Goal: Book appointment/travel/reservation

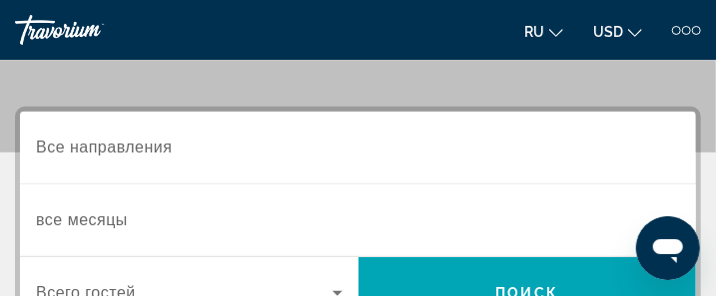
scroll to position [240, 0]
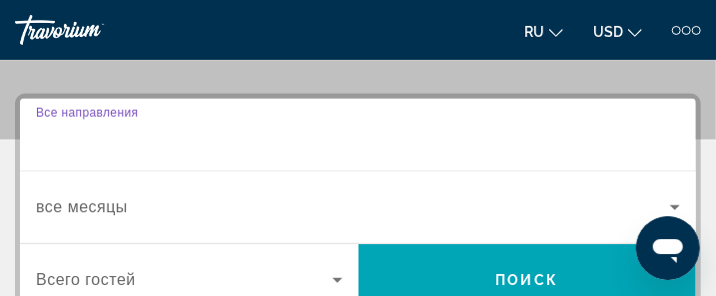
click at [193, 142] on input "Destination Все направления" at bounding box center [358, 136] width 644 height 24
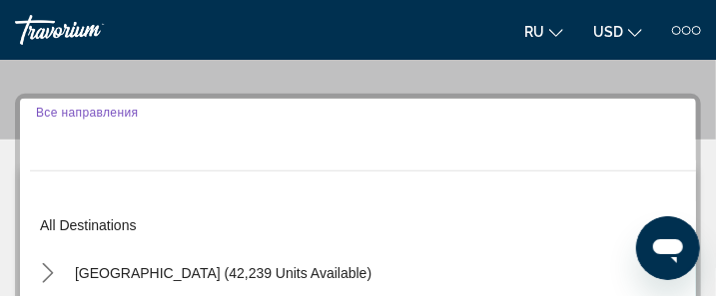
scroll to position [268, 0]
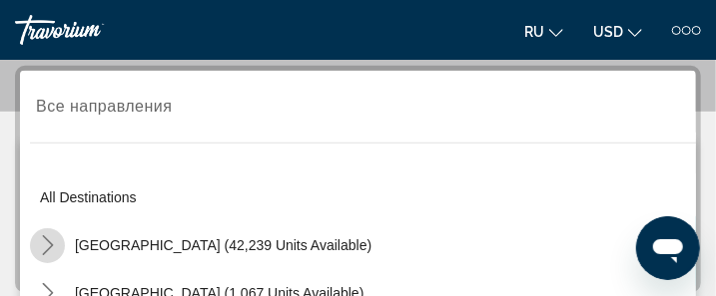
click at [45, 245] on icon "Toggle United States (42,239 units available) submenu" at bounding box center [48, 246] width 20 height 20
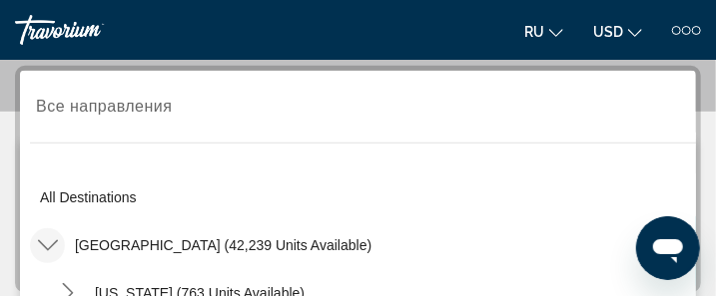
scroll to position [431, 0]
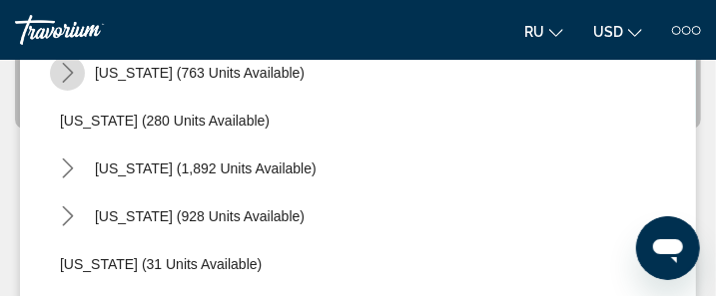
click at [64, 68] on icon "Toggle Arizona (763 units available) submenu" at bounding box center [68, 73] width 20 height 20
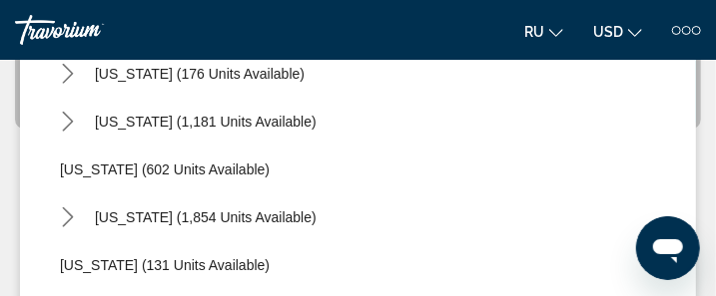
scroll to position [1494, 0]
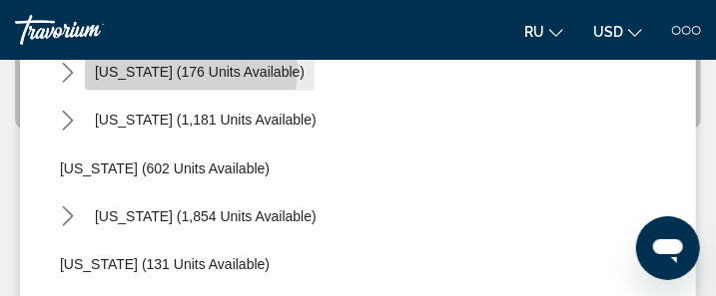
click at [141, 66] on span "[US_STATE] (176 units available)" at bounding box center [200, 73] width 210 height 16
type input "**********"
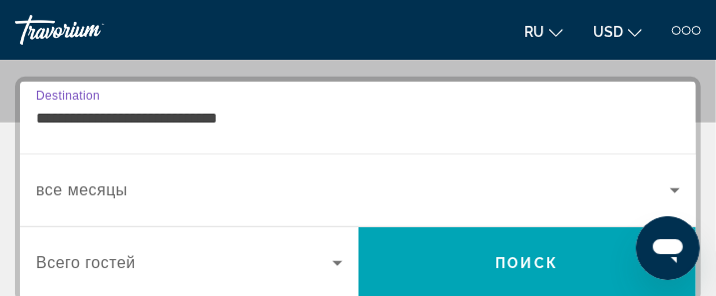
scroll to position [268, 0]
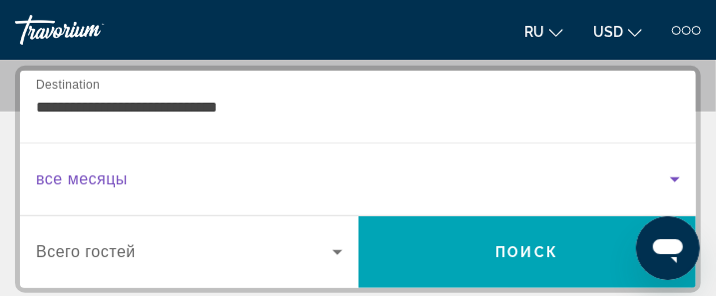
click at [140, 180] on span "Search widget" at bounding box center [353, 180] width 634 height 24
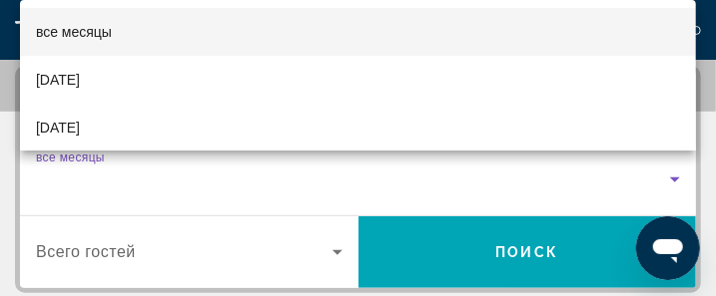
scroll to position [40, 0]
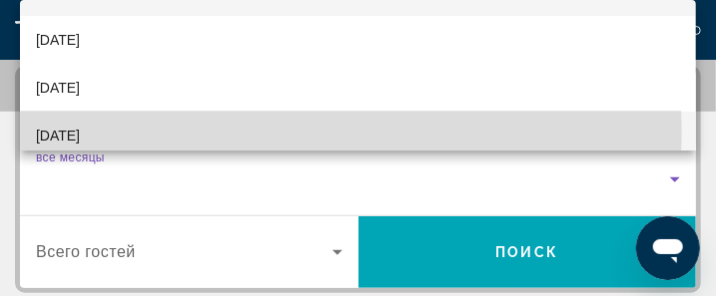
click at [264, 133] on mat-option "[DATE]" at bounding box center [358, 136] width 676 height 48
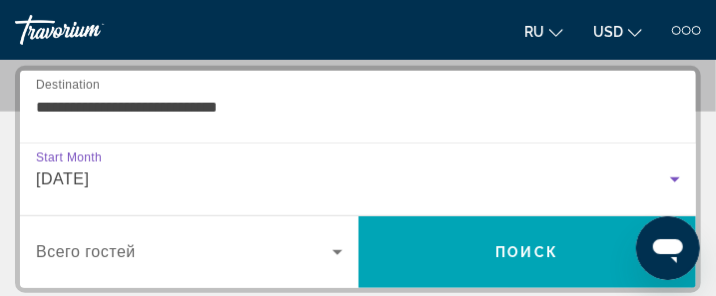
click at [340, 248] on icon "Search widget" at bounding box center [337, 253] width 24 height 24
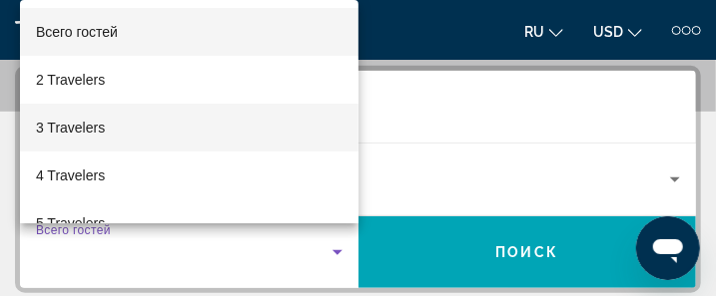
click at [194, 122] on mat-option "3 Travelers" at bounding box center [189, 128] width 338 height 48
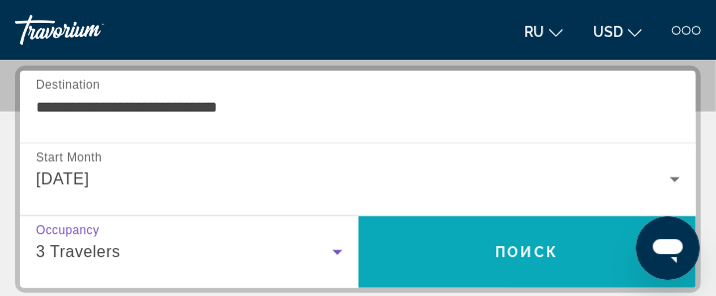
click at [533, 245] on span "Поиск" at bounding box center [527, 253] width 63 height 16
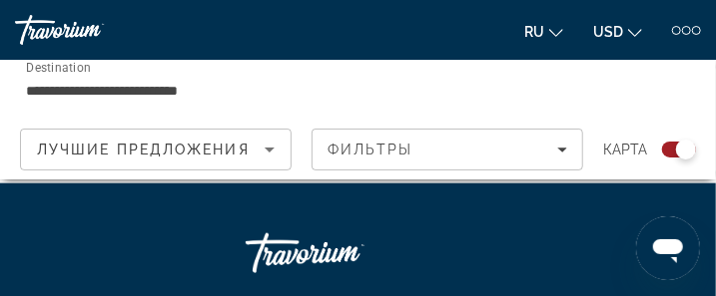
scroll to position [479, 0]
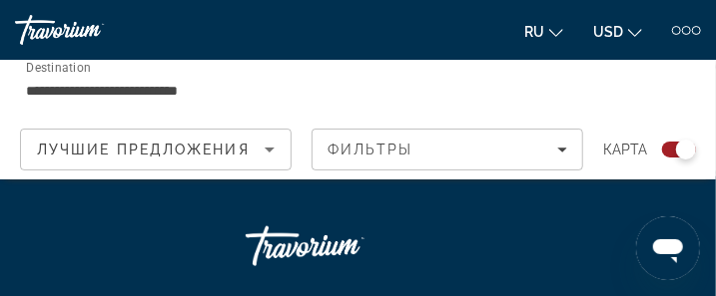
click at [677, 147] on div "Search widget" at bounding box center [686, 150] width 20 height 20
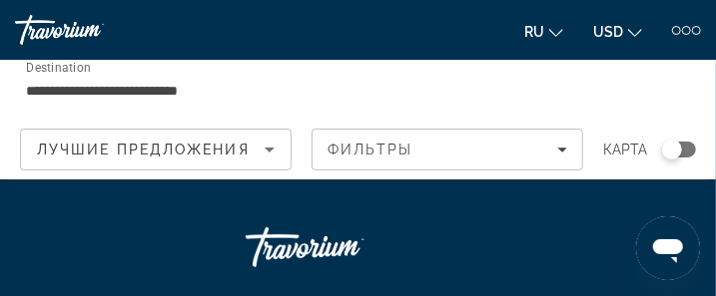
click at [677, 147] on div "Search widget" at bounding box center [672, 150] width 20 height 20
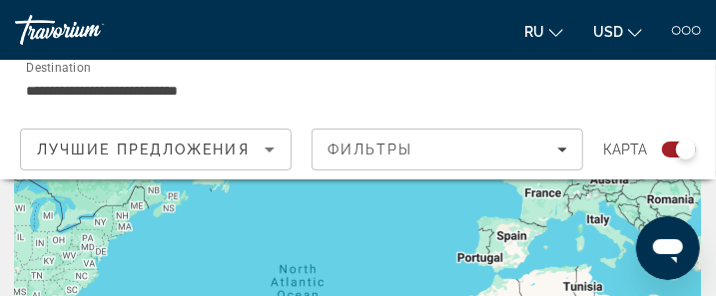
scroll to position [80, 0]
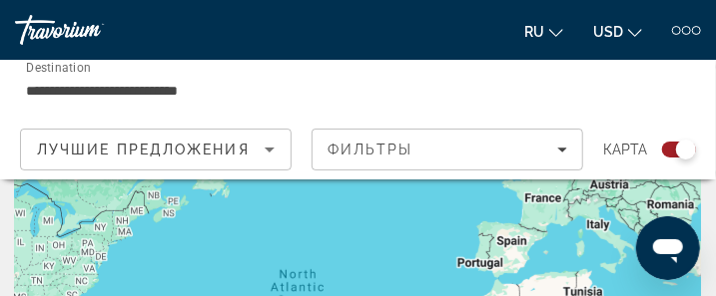
click at [271, 149] on icon "Sort by" at bounding box center [270, 150] width 10 height 5
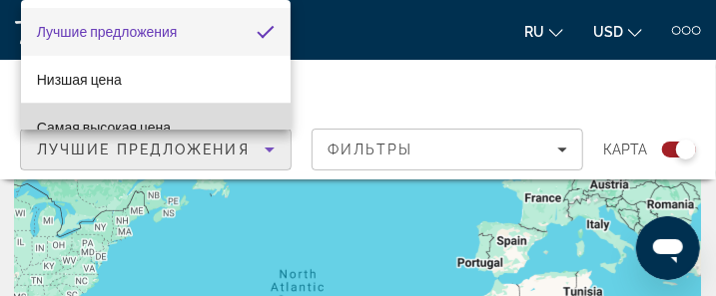
click at [205, 121] on mat-option "Самая высокая цена" at bounding box center [156, 128] width 271 height 48
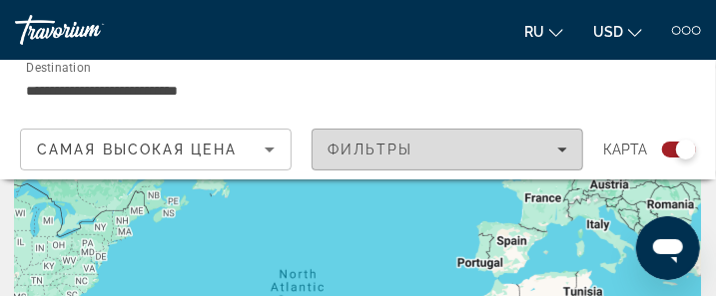
click at [564, 151] on icon "Filters" at bounding box center [562, 150] width 10 height 5
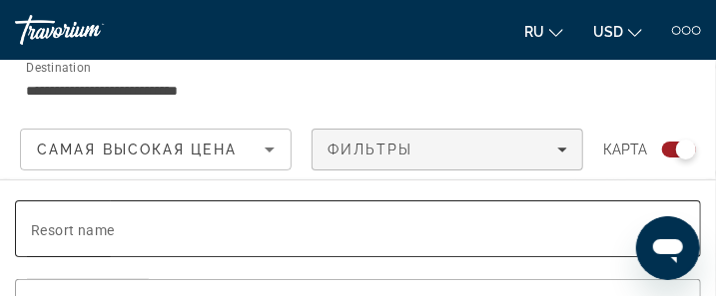
click at [112, 228] on span "Resort name" at bounding box center [73, 231] width 84 height 16
click at [112, 228] on input "Resort name" at bounding box center [358, 230] width 654 height 24
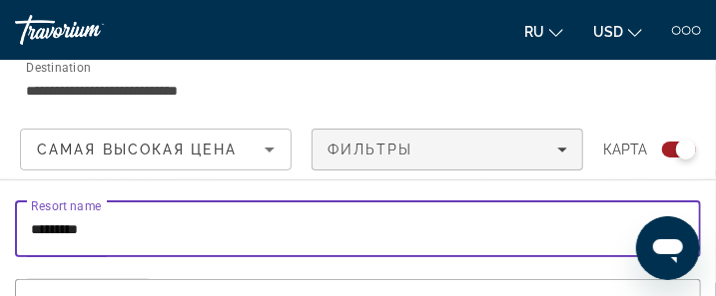
scroll to position [399, 0]
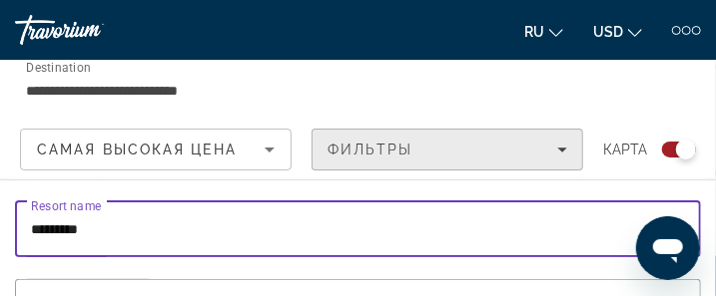
type input "*********"
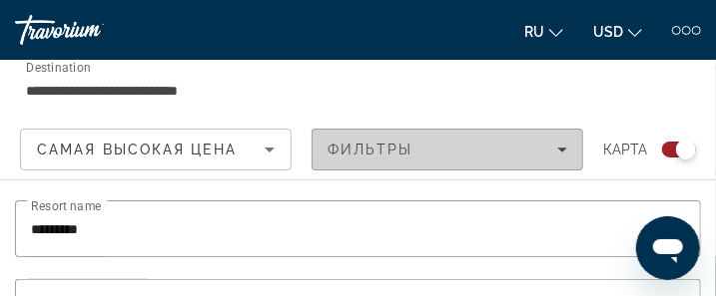
click at [560, 149] on icon "Filters" at bounding box center [562, 150] width 10 height 5
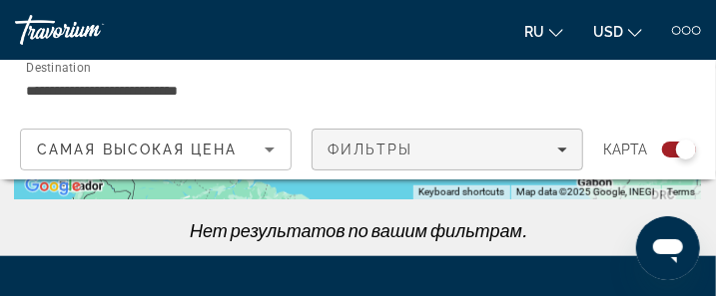
click at [560, 149] on icon "Filters" at bounding box center [562, 150] width 10 height 5
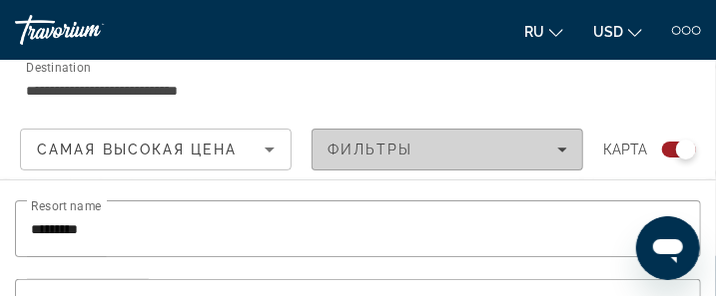
click at [560, 149] on icon "Filters" at bounding box center [562, 150] width 10 height 5
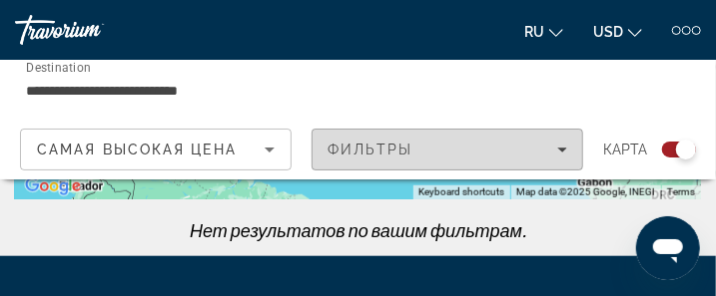
click at [562, 148] on icon "Filters" at bounding box center [562, 150] width 10 height 5
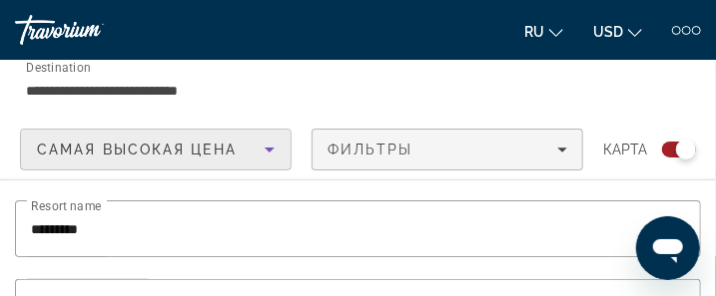
click at [269, 150] on icon "Sort by" at bounding box center [270, 150] width 10 height 5
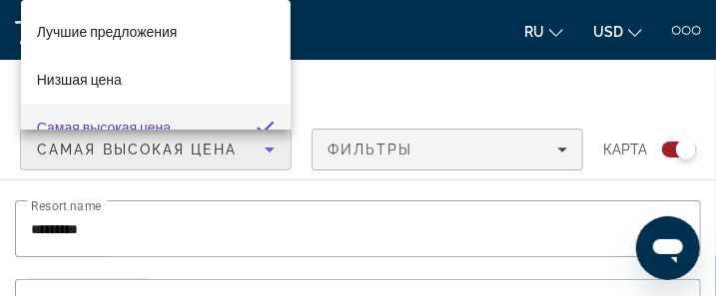
scroll to position [22, 0]
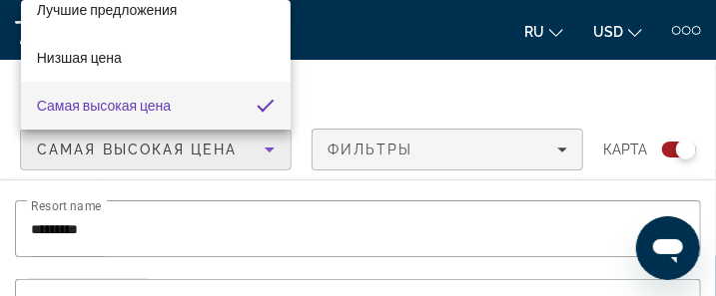
click at [269, 150] on div at bounding box center [358, 148] width 716 height 296
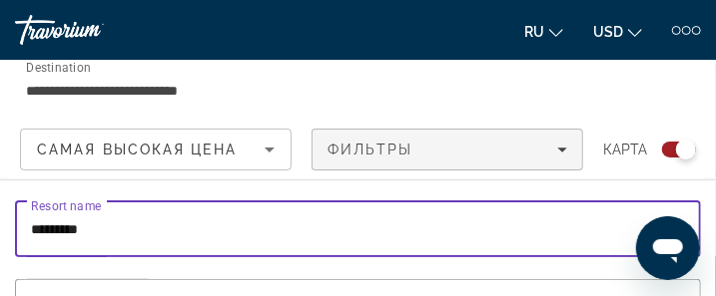
click at [126, 226] on input "*********" at bounding box center [358, 230] width 654 height 24
type input "*********"
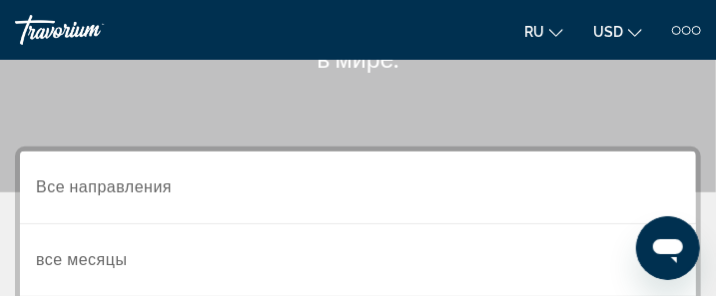
scroll to position [147, 0]
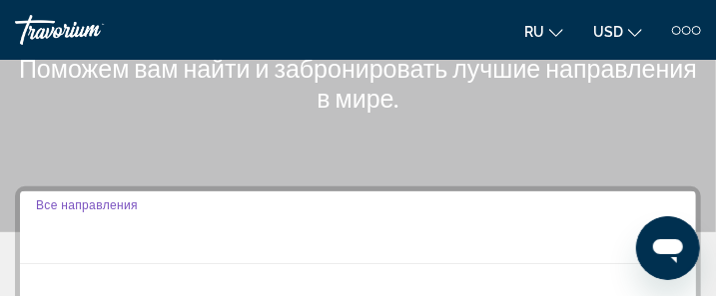
click at [179, 230] on input "Destination Все направления" at bounding box center [358, 229] width 644 height 24
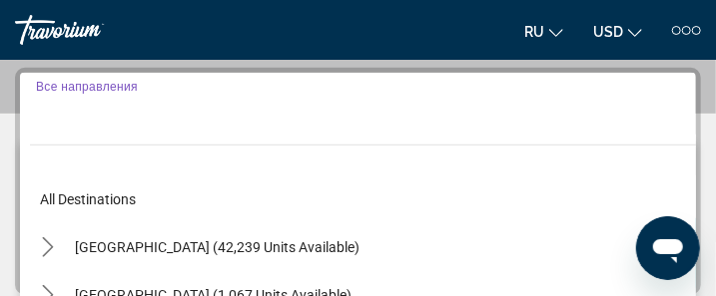
scroll to position [268, 0]
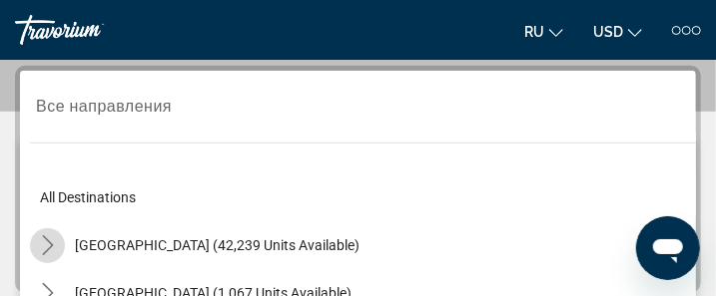
click at [48, 239] on icon "Toggle United States (42,239 units available) submenu" at bounding box center [47, 246] width 11 height 20
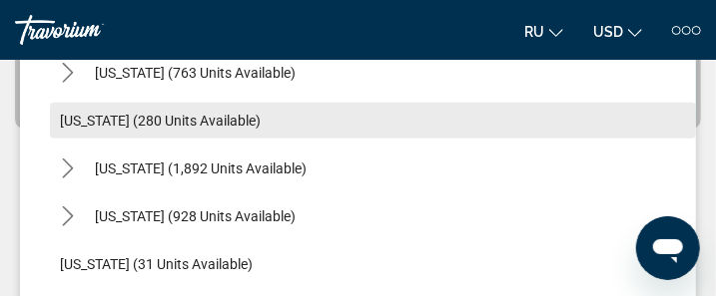
scroll to position [9, 0]
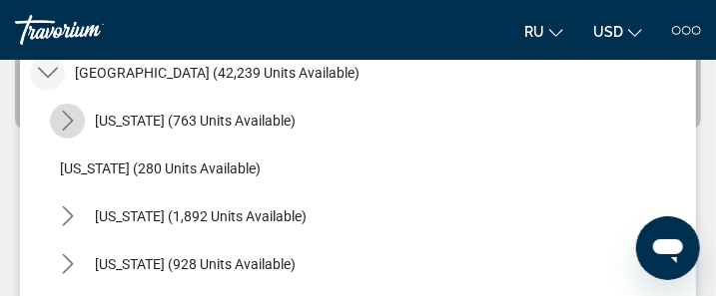
click at [67, 116] on icon "Toggle Arizona (763 units available) submenu" at bounding box center [68, 121] width 20 height 20
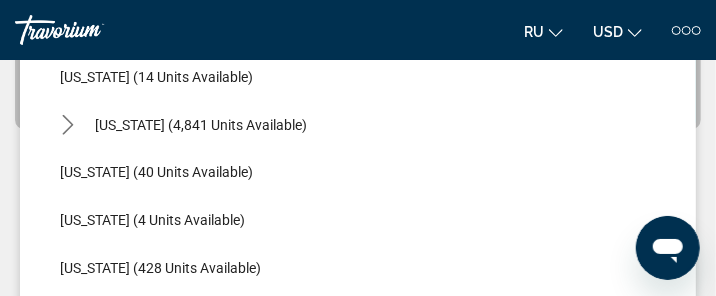
scroll to position [488, 0]
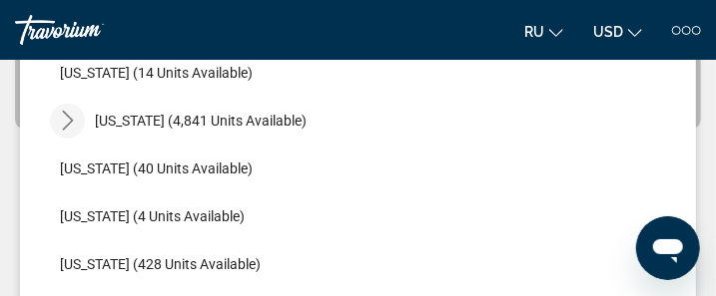
click at [69, 116] on icon "Toggle Florida (4,841 units available) submenu" at bounding box center [67, 121] width 11 height 20
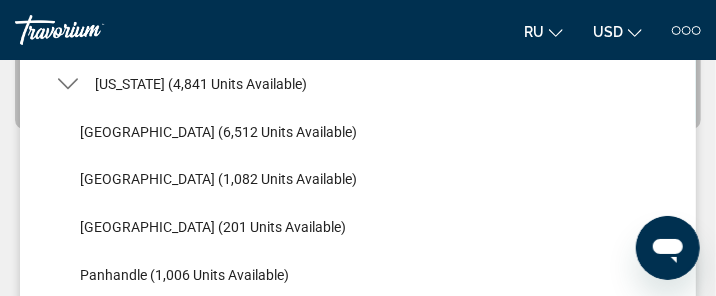
scroll to position [528, 0]
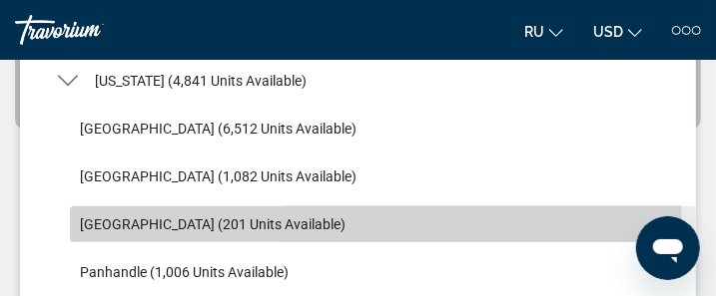
click at [101, 223] on span "[GEOGRAPHIC_DATA] (201 units available)" at bounding box center [213, 225] width 266 height 16
type input "**********"
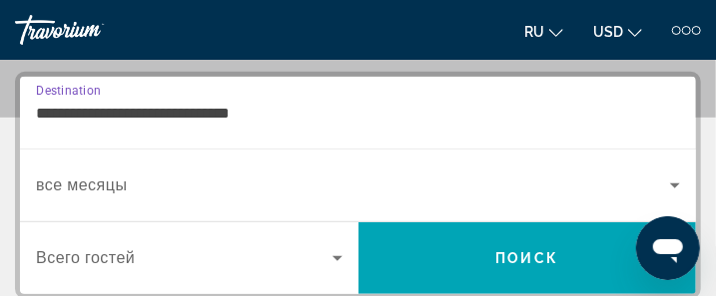
scroll to position [268, 0]
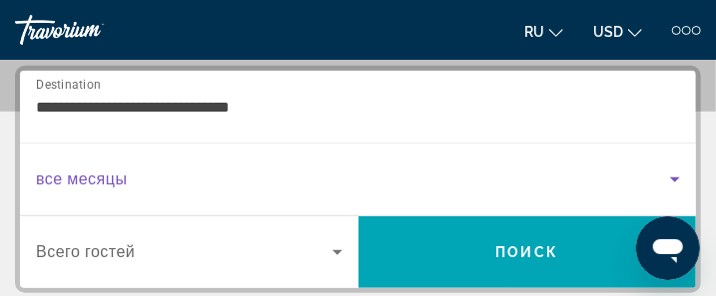
click at [146, 172] on span "Search widget" at bounding box center [353, 180] width 634 height 24
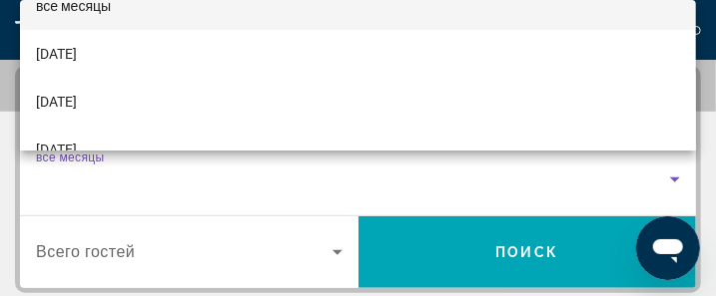
scroll to position [40, 0]
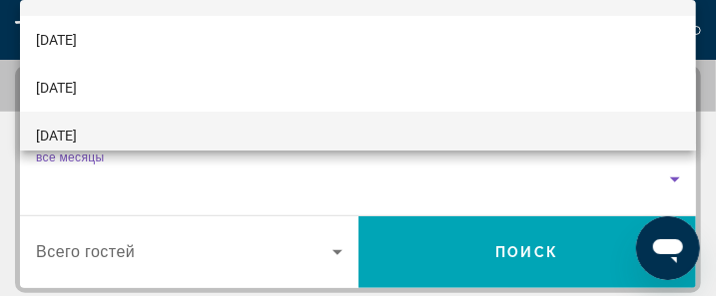
click at [307, 135] on mat-option "[DATE]" at bounding box center [358, 136] width 676 height 48
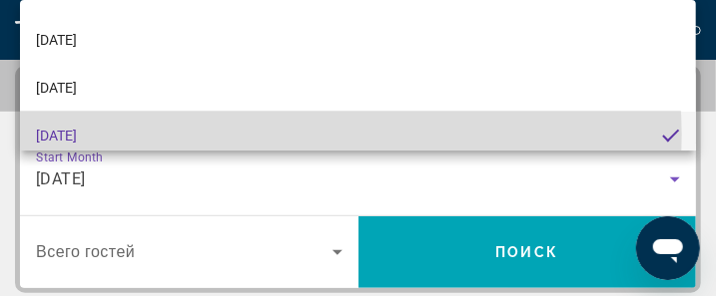
scroll to position [49, 0]
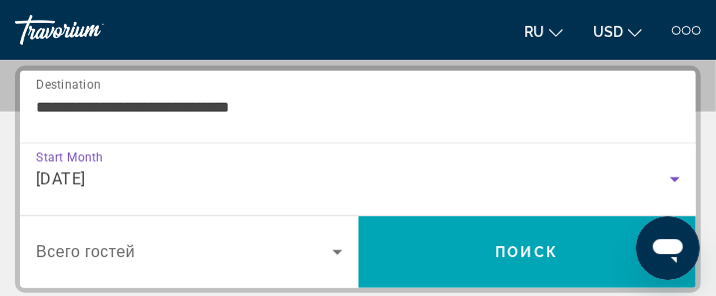
click at [338, 251] on icon "Search widget" at bounding box center [337, 253] width 10 height 5
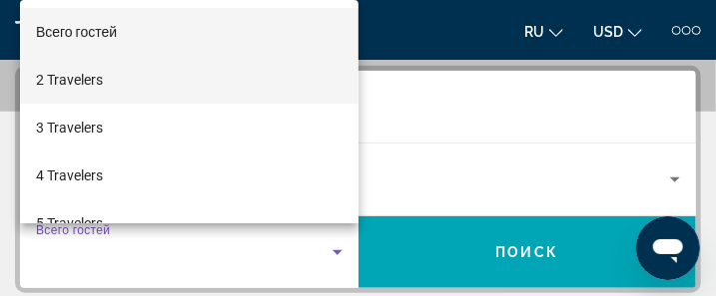
click at [115, 76] on mat-option "2 Travelers" at bounding box center [189, 80] width 338 height 48
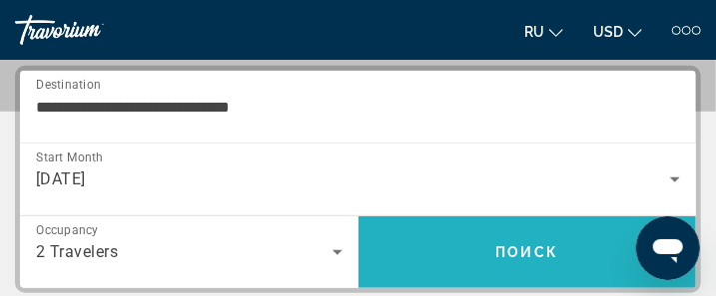
click at [534, 249] on span "Поиск" at bounding box center [527, 253] width 63 height 16
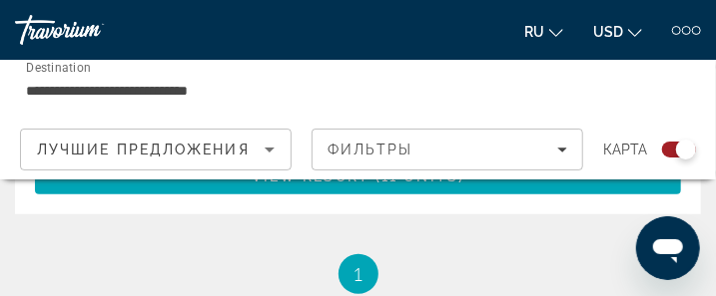
scroll to position [2316, 0]
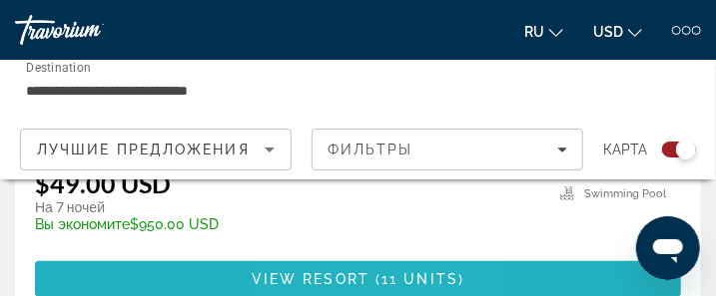
click at [340, 277] on span "View Resort" at bounding box center [311, 280] width 118 height 16
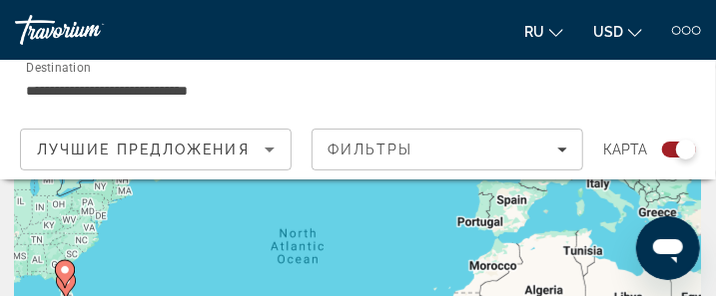
scroll to position [120, 0]
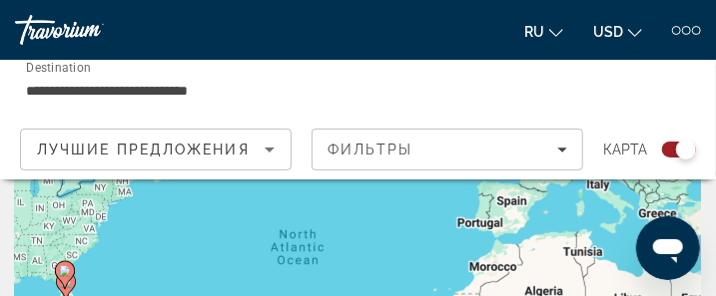
click at [67, 271] on image "Main content" at bounding box center [65, 272] width 12 height 12
type input "**********"
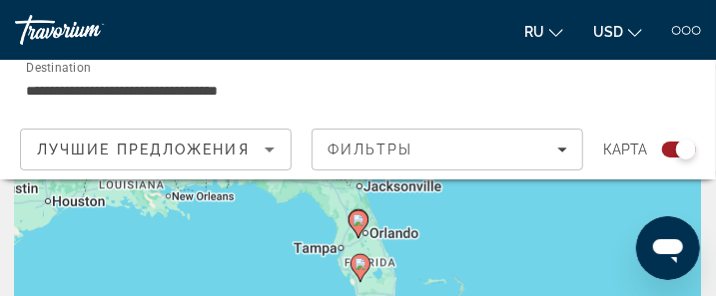
scroll to position [200, 0]
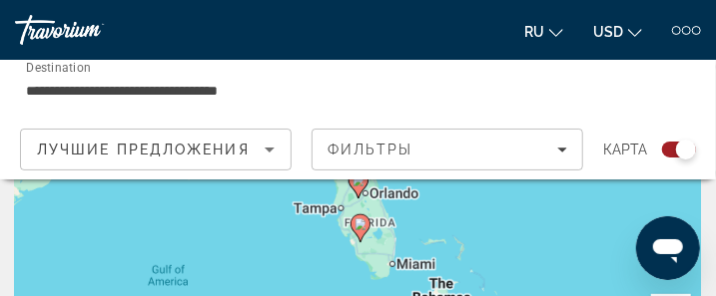
click at [422, 270] on div "To navigate, press the arrow keys. To activate drag with keyboard, press Alt + …" at bounding box center [358, 199] width 686 height 399
click at [395, 270] on div "To navigate, press the arrow keys. To activate drag with keyboard, press Alt + …" at bounding box center [358, 199] width 686 height 399
click at [389, 268] on div "To navigate, press the arrow keys. To activate drag with keyboard, press Alt + …" at bounding box center [358, 199] width 686 height 399
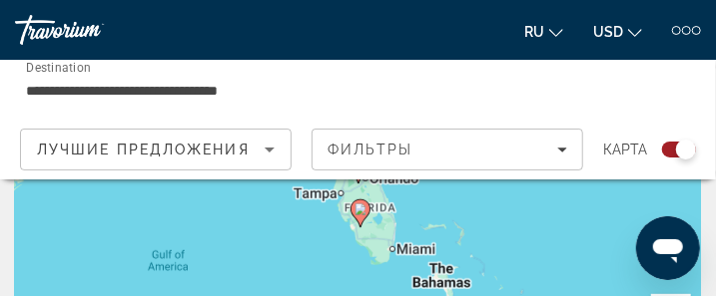
click at [409, 253] on div "To navigate, press the arrow keys. To activate drag with keyboard, press Alt + …" at bounding box center [358, 199] width 686 height 399
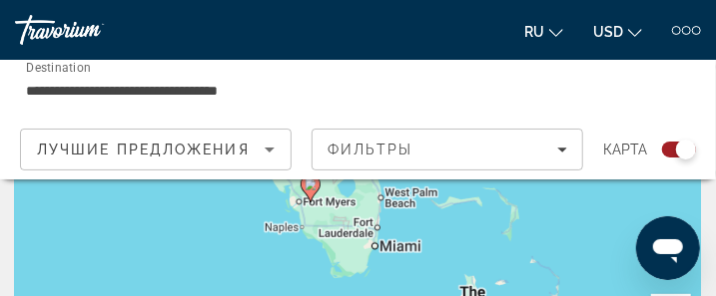
click at [409, 253] on div "To navigate, press the arrow keys. To activate drag with keyboard, press Alt + …" at bounding box center [358, 199] width 686 height 399
click at [395, 251] on div "To navigate, press the arrow keys. To activate drag with keyboard, press Alt + …" at bounding box center [358, 199] width 686 height 399
click at [379, 251] on div "To navigate, press the arrow keys. To activate drag with keyboard, press Alt + …" at bounding box center [358, 199] width 686 height 399
click at [384, 253] on div "To navigate, press the arrow keys. To activate drag with keyboard, press Alt + …" at bounding box center [358, 199] width 686 height 399
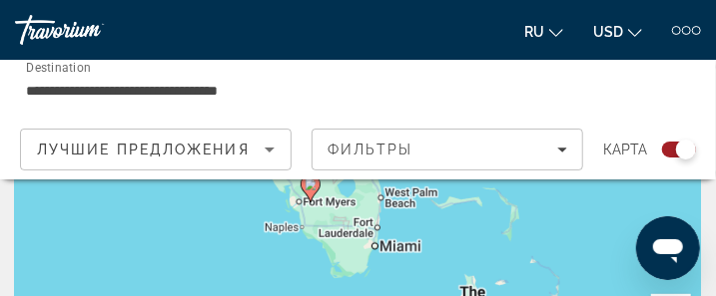
click at [357, 250] on div "To navigate, press the arrow keys. To activate drag with keyboard, press Alt + …" at bounding box center [358, 199] width 686 height 399
click at [397, 203] on div "To navigate, press the arrow keys. To activate drag with keyboard, press Alt + …" at bounding box center [358, 199] width 686 height 399
click at [373, 204] on div "To navigate, press the arrow keys. To activate drag with keyboard, press Alt + …" at bounding box center [358, 199] width 686 height 399
click at [356, 258] on div "To navigate, press the arrow keys. To activate drag with keyboard, press Alt + …" at bounding box center [358, 199] width 686 height 399
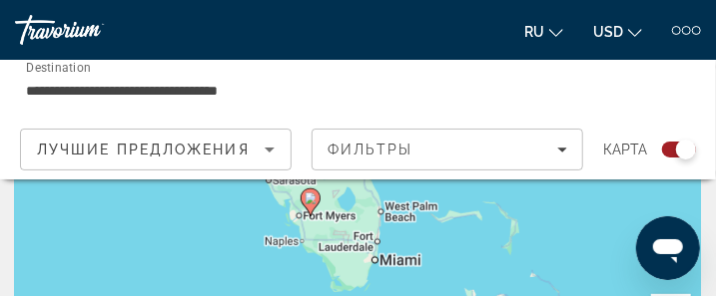
click at [372, 269] on div "To navigate, press the arrow keys. To activate drag with keyboard, press Alt + …" at bounding box center [358, 199] width 686 height 399
click at [383, 267] on div "To navigate, press the arrow keys. To activate drag with keyboard, press Alt + …" at bounding box center [358, 199] width 686 height 399
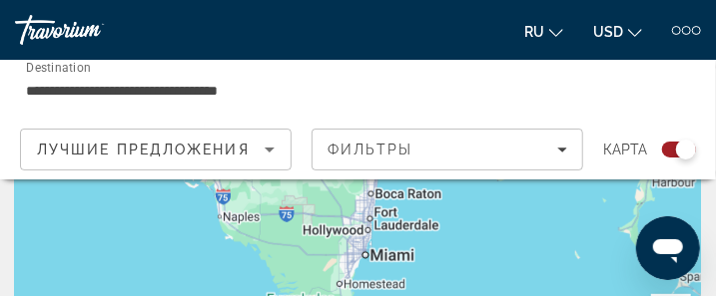
click at [391, 266] on div "To navigate, press the arrow keys. To activate drag with keyboard, press Alt + …" at bounding box center [358, 199] width 686 height 399
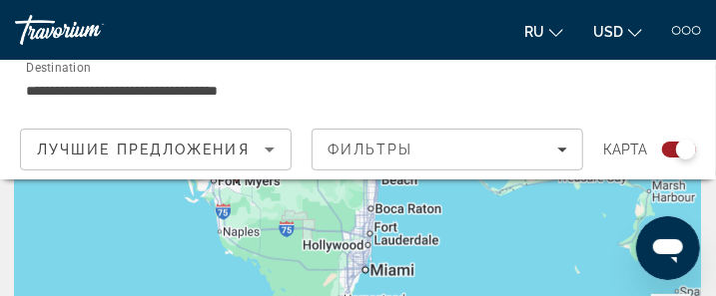
click at [334, 251] on div "To navigate, press the arrow keys. To activate drag with keyboard, press Alt + …" at bounding box center [358, 199] width 686 height 399
click at [386, 236] on div "To navigate, press the arrow keys. To activate drag with keyboard, press Alt + …" at bounding box center [358, 199] width 686 height 399
click at [387, 210] on div "To navigate, press the arrow keys. To activate drag with keyboard, press Alt + …" at bounding box center [358, 199] width 686 height 399
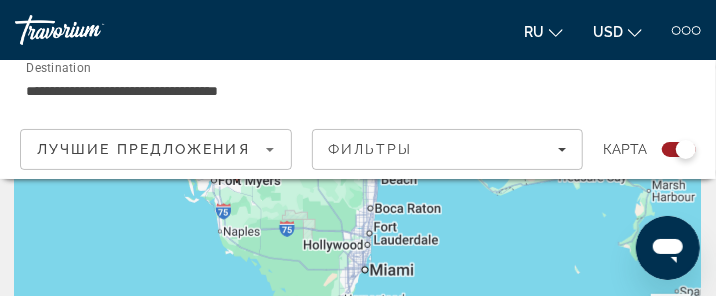
click at [346, 251] on div "To navigate, press the arrow keys. To activate drag with keyboard, press Alt + …" at bounding box center [358, 199] width 686 height 399
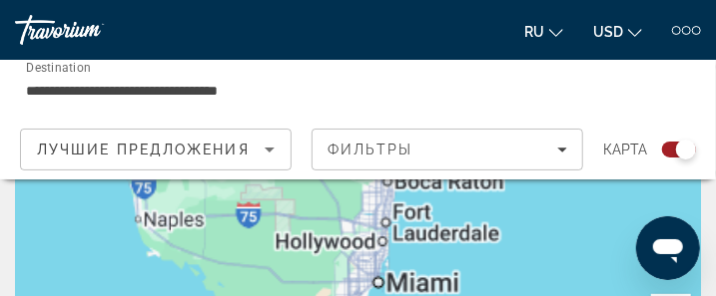
click at [346, 251] on div "To navigate, press the arrow keys. To activate drag with keyboard, press Alt + …" at bounding box center [358, 199] width 686 height 399
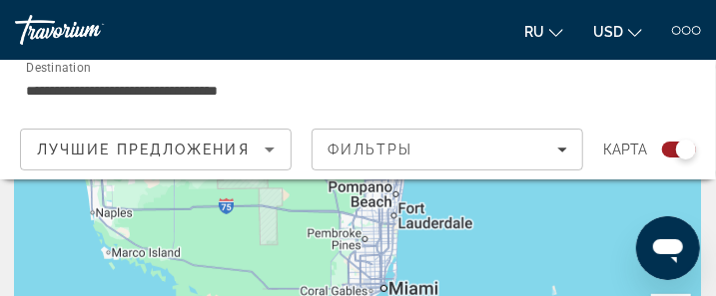
click at [352, 295] on div "To navigate, press the arrow keys. To activate drag with keyboard, press Alt + …" at bounding box center [358, 199] width 686 height 399
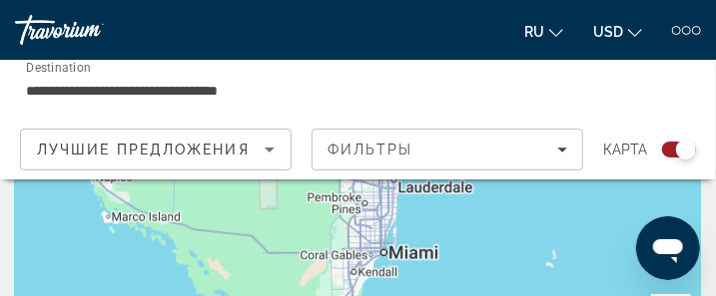
click at [410, 260] on div "To navigate, press the arrow keys. To activate drag with keyboard, press Alt + …" at bounding box center [358, 199] width 686 height 399
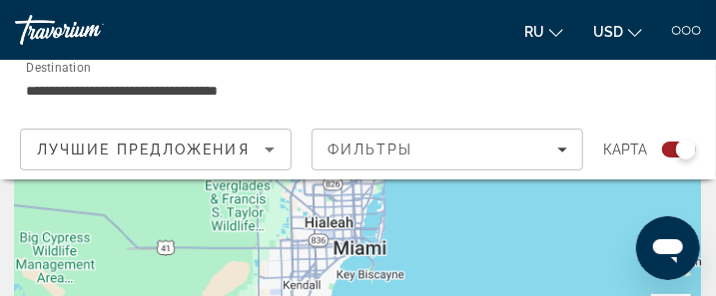
click at [410, 260] on div "To navigate, press the arrow keys." at bounding box center [358, 199] width 686 height 399
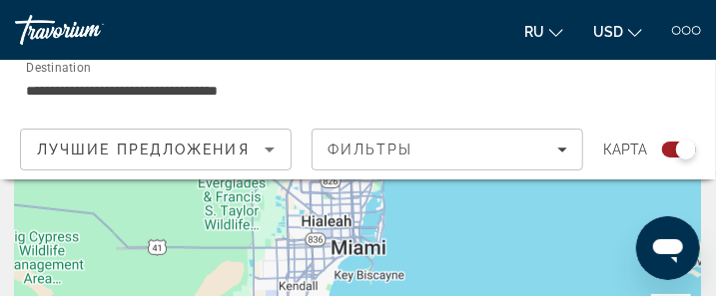
click at [320, 245] on div "To navigate, press the arrow keys." at bounding box center [358, 199] width 686 height 399
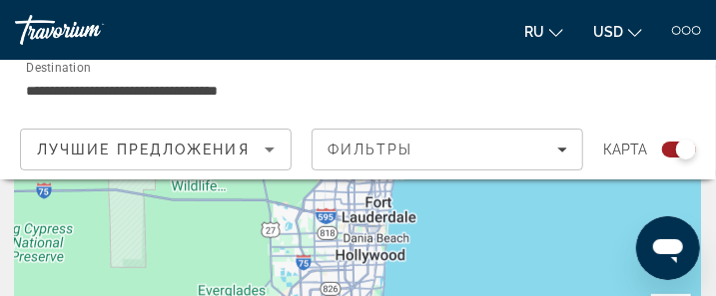
click at [365, 267] on div "To navigate, press the arrow keys." at bounding box center [358, 199] width 686 height 399
click at [363, 263] on div "To navigate, press the arrow keys." at bounding box center [358, 199] width 686 height 399
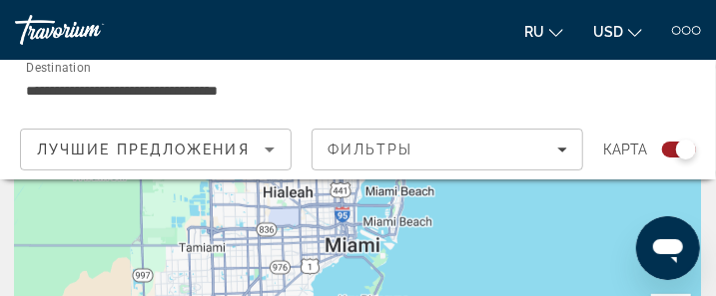
click at [338, 198] on div "To navigate, press the arrow keys." at bounding box center [358, 199] width 686 height 399
click at [307, 197] on div "To navigate, press the arrow keys." at bounding box center [358, 199] width 686 height 399
click at [341, 253] on div "To navigate, press the arrow keys." at bounding box center [358, 199] width 686 height 399
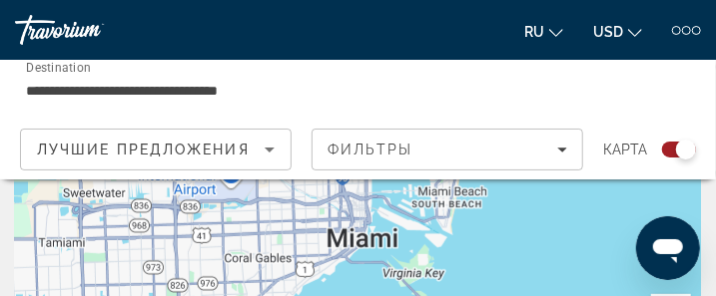
click at [349, 245] on div "To navigate, press the arrow keys." at bounding box center [358, 199] width 686 height 399
click at [346, 238] on div "To navigate, press the arrow keys." at bounding box center [358, 199] width 686 height 399
click at [344, 233] on div "To navigate, press the arrow keys." at bounding box center [358, 199] width 686 height 399
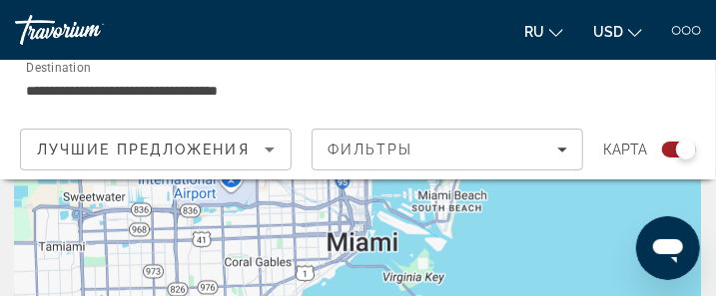
click at [343, 250] on div "To navigate, press the arrow keys." at bounding box center [358, 203] width 686 height 399
click at [435, 207] on div "To navigate, press the arrow keys." at bounding box center [358, 203] width 686 height 399
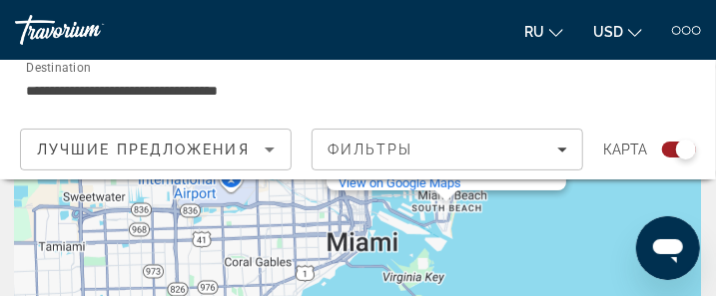
click at [435, 207] on div "To navigate, press the arrow keys. [GEOGRAPHIC_DATA] View on Google Maps" at bounding box center [358, 203] width 686 height 399
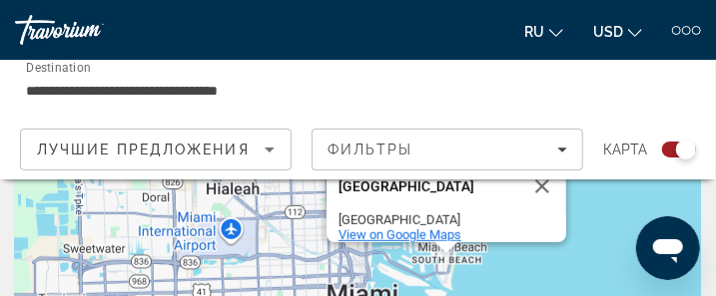
click at [423, 228] on span "View on Google Maps" at bounding box center [399, 235] width 123 height 15
click at [517, 260] on div "To navigate, press the arrow keys. [GEOGRAPHIC_DATA] View on Google Maps" at bounding box center [358, 203] width 686 height 399
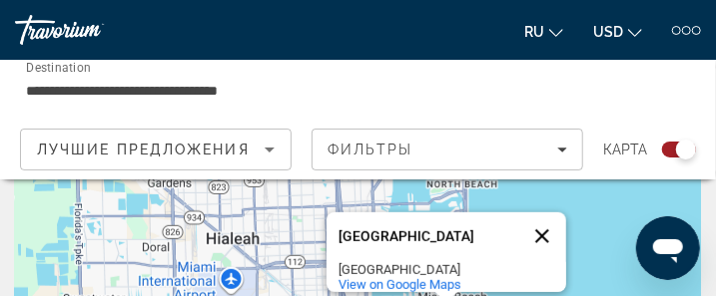
click at [543, 228] on button "Close" at bounding box center [542, 237] width 48 height 48
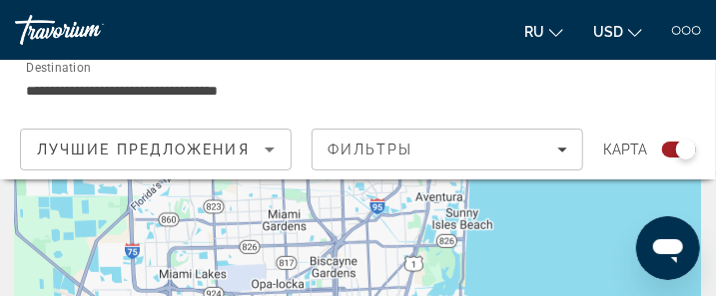
click at [451, 227] on div "To navigate, press the arrow keys." at bounding box center [358, 203] width 686 height 399
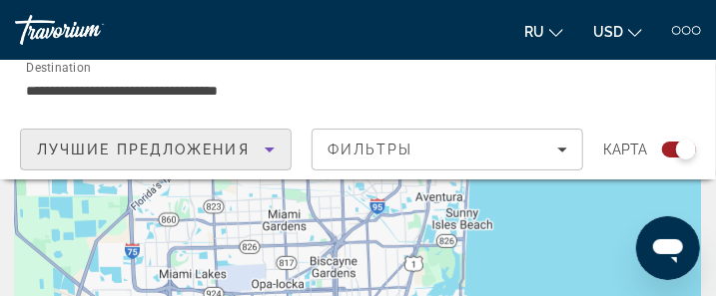
click at [267, 148] on icon "Sort by" at bounding box center [270, 150] width 10 height 5
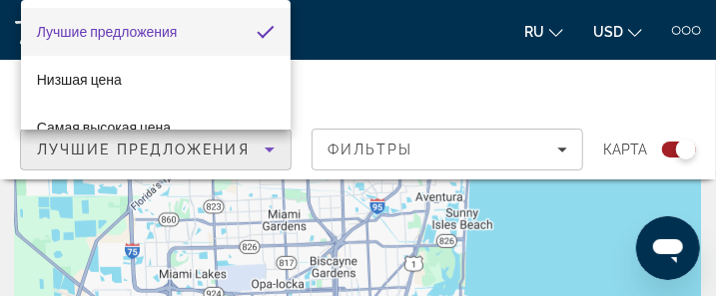
click at [508, 231] on div at bounding box center [358, 148] width 716 height 296
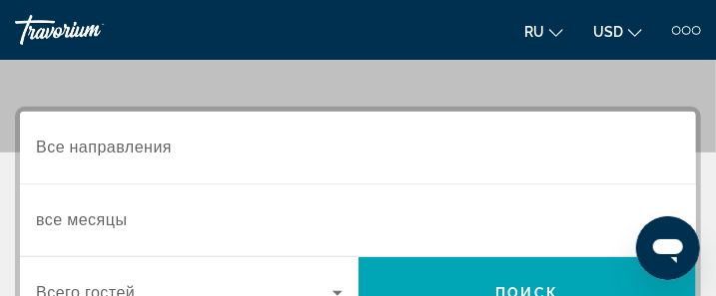
scroll to position [240, 0]
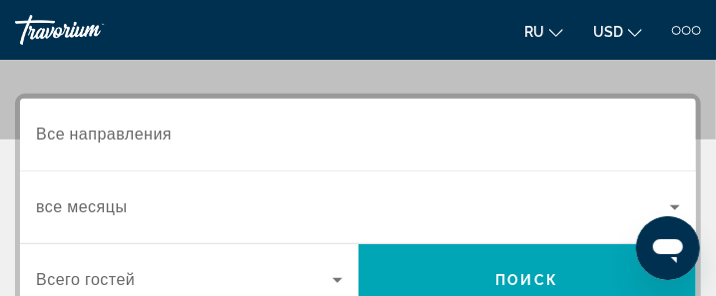
click at [196, 130] on input "Destination Все направления" at bounding box center [358, 136] width 644 height 24
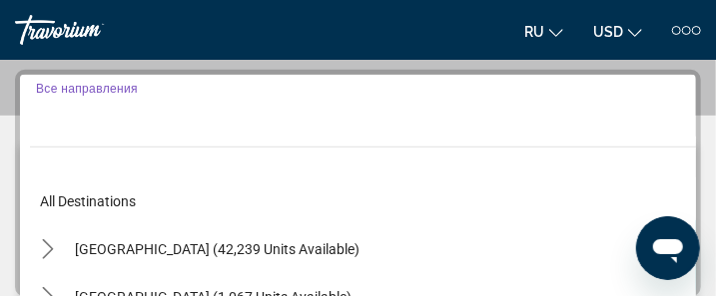
scroll to position [268, 0]
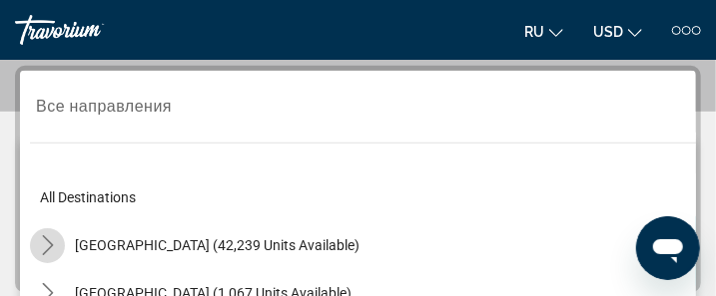
click at [48, 241] on icon "Toggle United States (42,239 units available) submenu" at bounding box center [47, 246] width 11 height 20
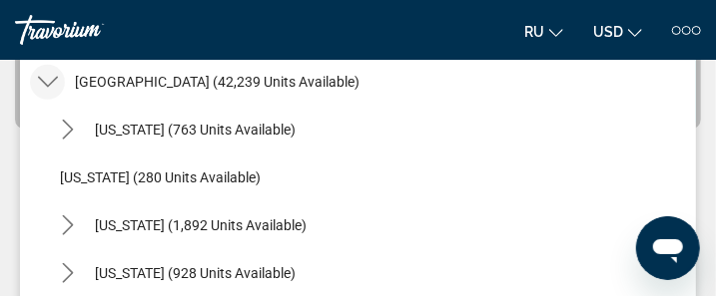
scroll to position [57, 0]
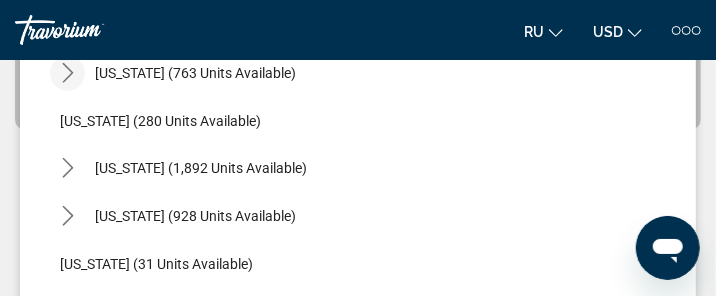
click at [63, 70] on icon "Toggle Arizona (763 units available) submenu" at bounding box center [68, 73] width 20 height 20
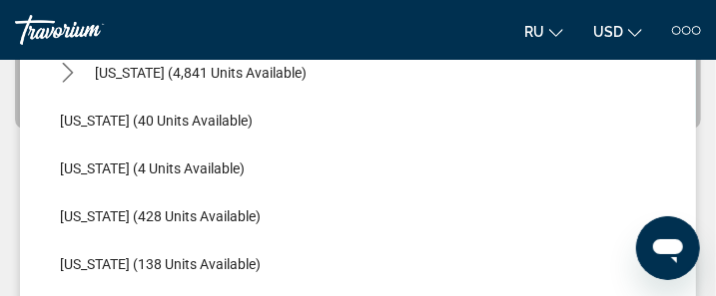
scroll to position [496, 0]
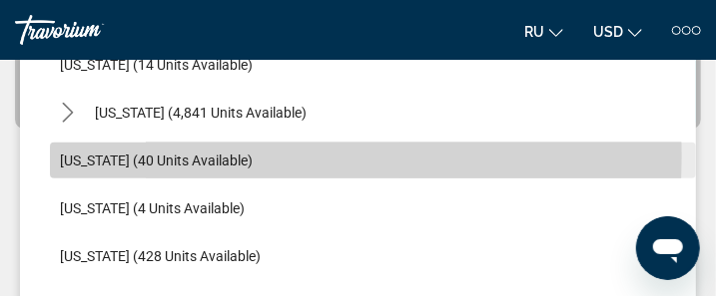
click at [160, 157] on span "[US_STATE] (40 units available)" at bounding box center [156, 161] width 193 height 16
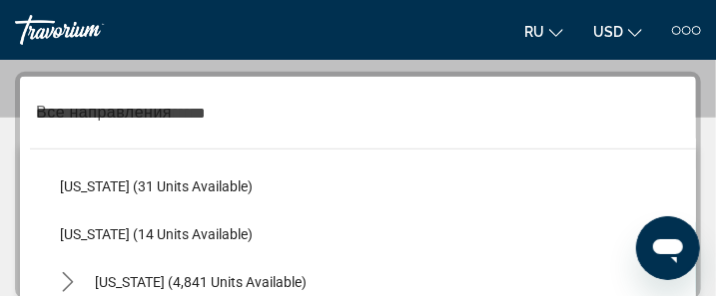
scroll to position [268, 0]
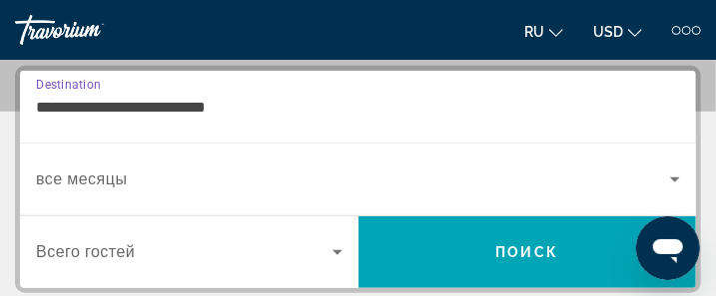
click at [255, 105] on input "**********" at bounding box center [358, 108] width 644 height 24
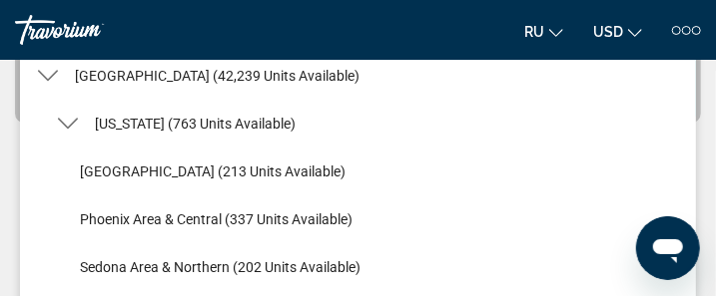
scroll to position [501, 0]
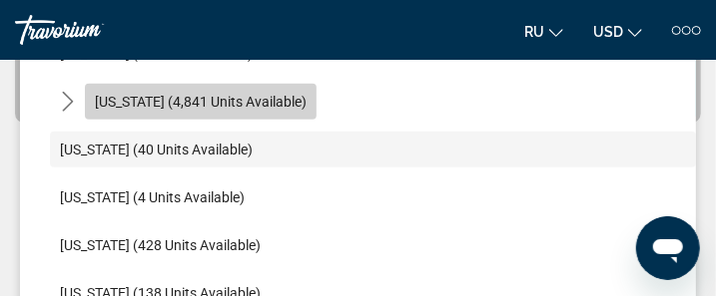
click at [219, 98] on span "[US_STATE] (4,841 units available)" at bounding box center [201, 102] width 212 height 16
type input "**********"
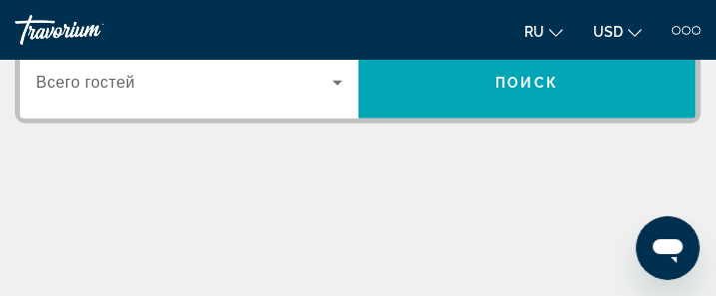
scroll to position [268, 0]
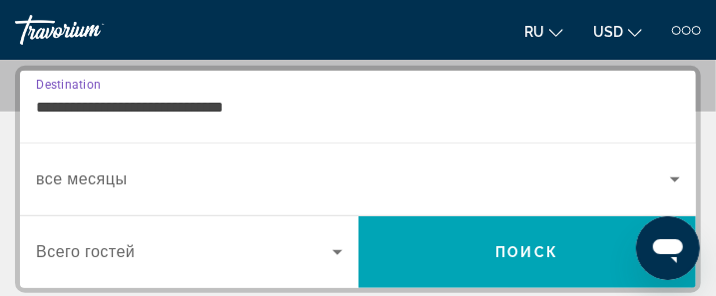
click at [333, 251] on icon "Search widget" at bounding box center [337, 253] width 10 height 5
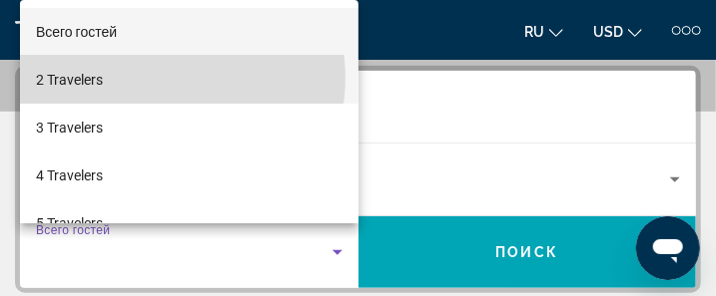
click at [157, 78] on mat-option "2 Travelers" at bounding box center [189, 80] width 338 height 48
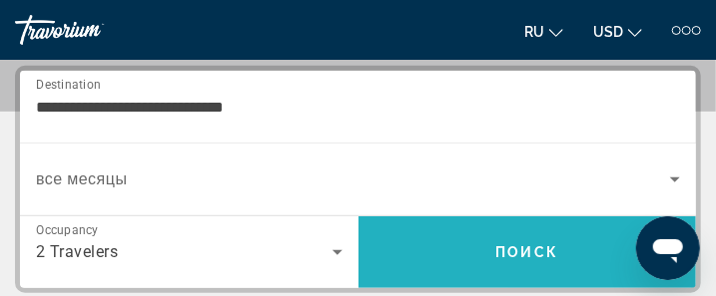
click at [537, 247] on span "Поиск" at bounding box center [527, 253] width 63 height 16
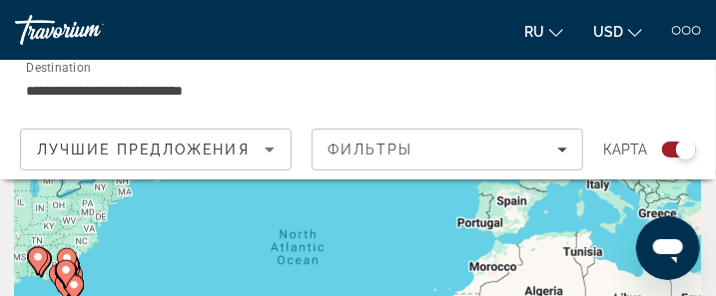
scroll to position [160, 0]
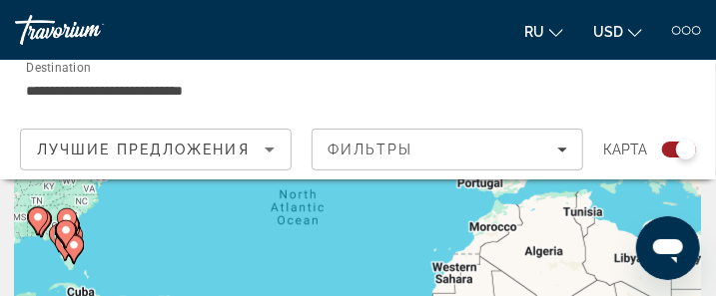
click at [64, 231] on image "Main content" at bounding box center [66, 231] width 12 height 12
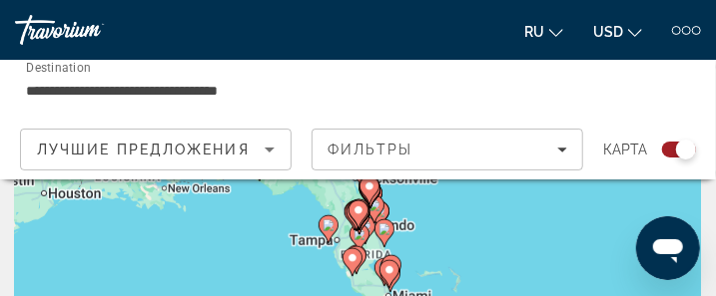
scroll to position [200, 0]
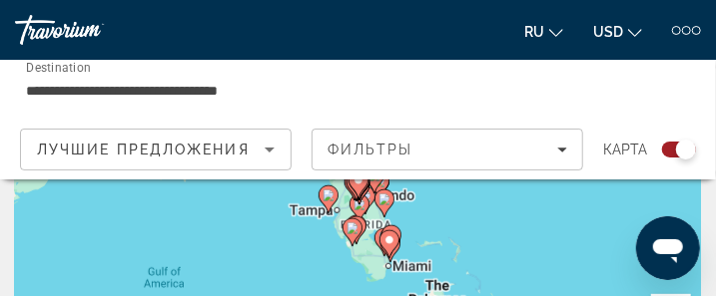
click at [388, 241] on image "Main content" at bounding box center [389, 241] width 12 height 12
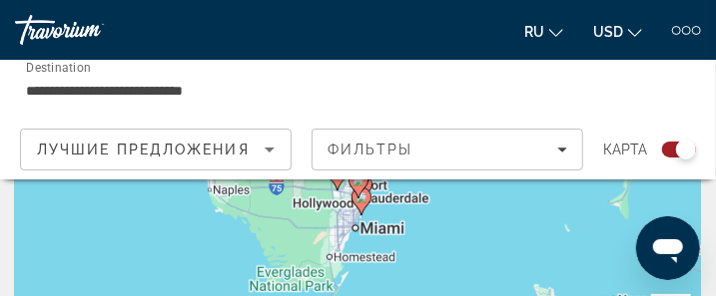
click at [362, 195] on gmp-advanced-marker "Main content" at bounding box center [358, 185] width 20 height 30
type input "**********"
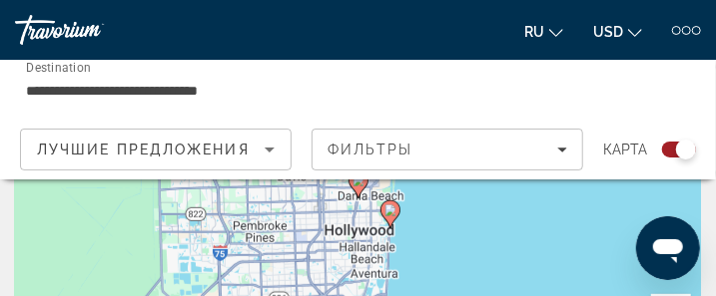
click at [369, 235] on div "To activate drag with keyboard, press Alt + Enter. Once in keyboard drag state,…" at bounding box center [358, 199] width 686 height 399
click at [391, 209] on image "Main content" at bounding box center [390, 211] width 12 height 12
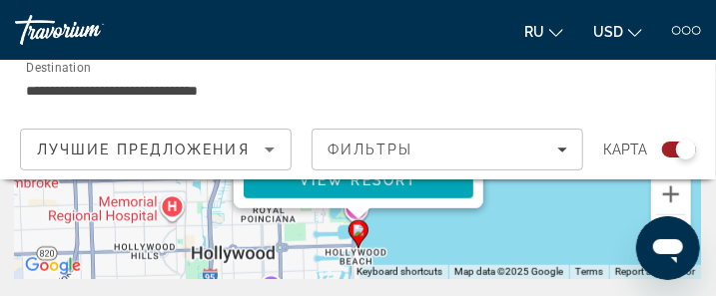
scroll to position [280, 0]
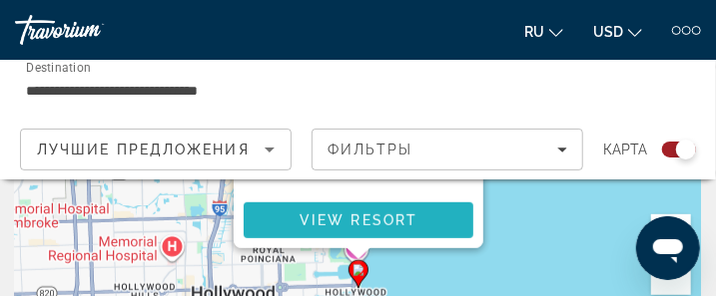
click at [354, 223] on span "View Resort" at bounding box center [357, 221] width 118 height 16
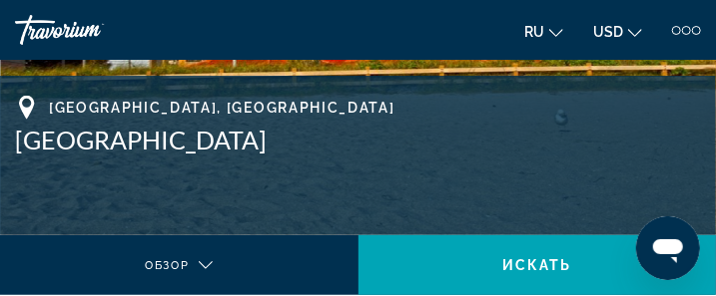
scroll to position [240, 0]
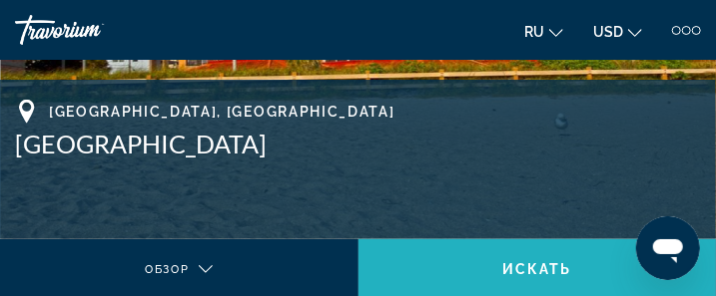
drag, startPoint x: 522, startPoint y: 264, endPoint x: 556, endPoint y: 261, distance: 34.1
click at [556, 261] on span "Main content" at bounding box center [537, 270] width 358 height 48
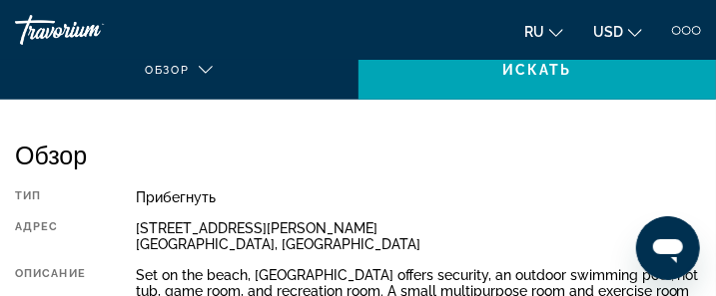
scroll to position [519, 0]
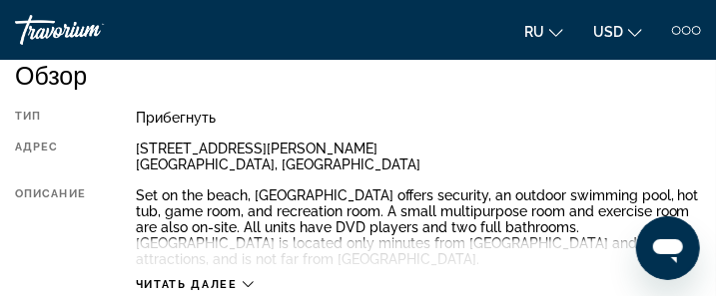
drag, startPoint x: 719, startPoint y: 287, endPoint x: 359, endPoint y: 269, distance: 359.8
click at [359, 269] on div "Читать далее" at bounding box center [418, 265] width 565 height 55
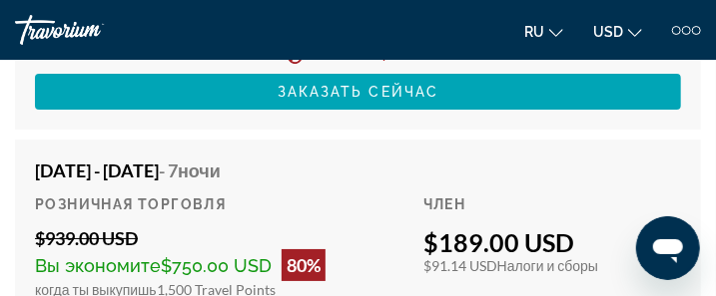
scroll to position [4197, 0]
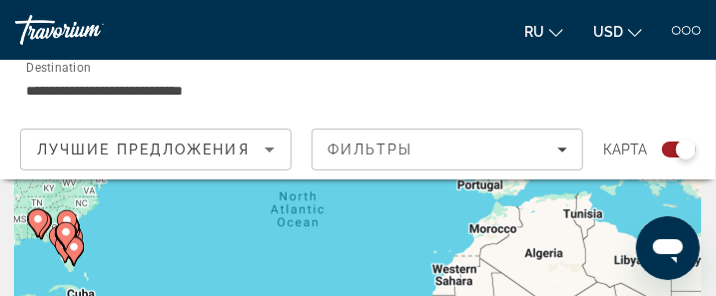
scroll to position [160, 0]
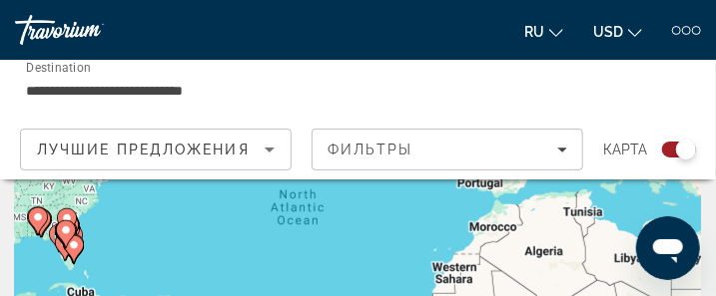
click at [72, 248] on gmp-advanced-marker "Main content" at bounding box center [66, 235] width 20 height 30
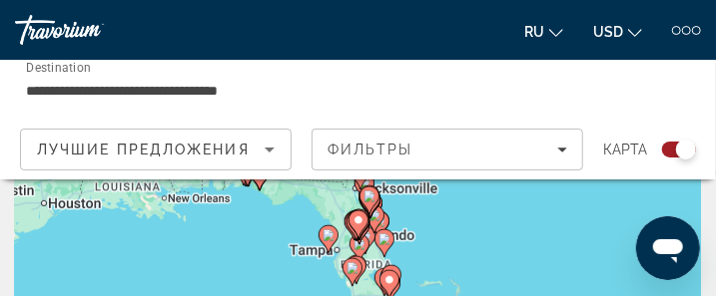
click at [390, 277] on image "Main content" at bounding box center [389, 281] width 12 height 12
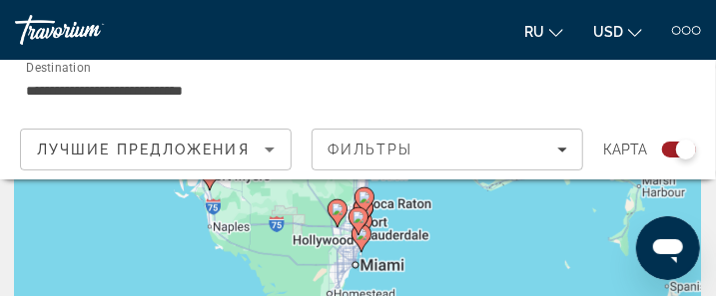
click at [359, 238] on image "Main content" at bounding box center [361, 235] width 12 height 12
type input "**********"
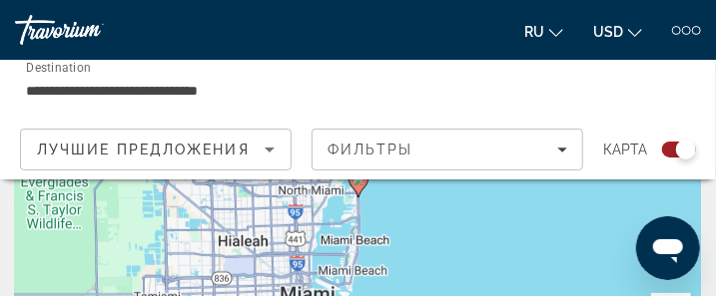
scroll to position [243, 0]
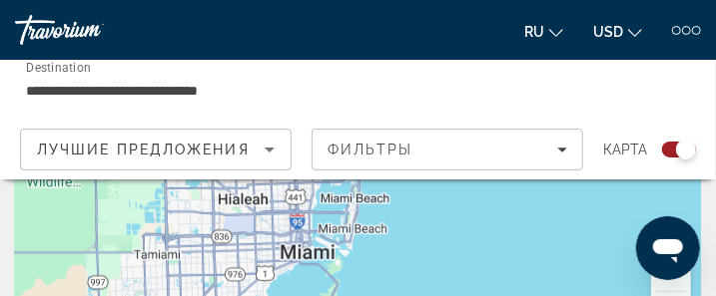
click at [301, 260] on div "To activate drag with keyboard, press Alt + Enter. Once in keyboard drag state,…" at bounding box center [358, 156] width 686 height 399
click at [298, 256] on div "To activate drag with keyboard, press Alt + Enter. Once in keyboard drag state,…" at bounding box center [358, 156] width 686 height 399
click at [320, 233] on div "To activate drag with keyboard, press Alt + Enter. Once in keyboard drag state,…" at bounding box center [358, 156] width 686 height 399
click at [274, 239] on div "To activate drag with keyboard, press Alt + Enter. Once in keyboard drag state,…" at bounding box center [358, 156] width 686 height 399
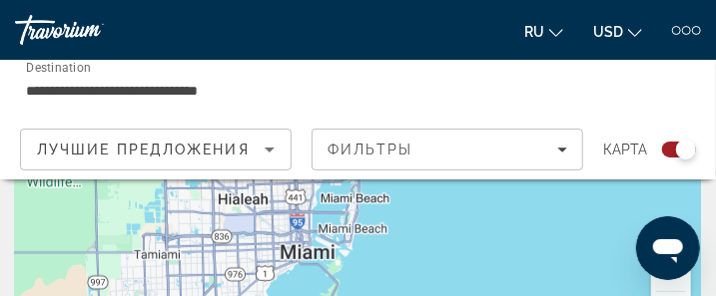
click at [265, 251] on div "To activate drag with keyboard, press Alt + Enter. Once in keyboard drag state,…" at bounding box center [358, 156] width 686 height 399
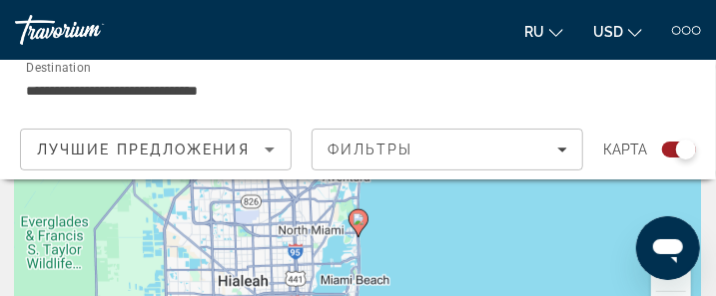
click at [358, 217] on image "Main content" at bounding box center [358, 220] width 12 height 12
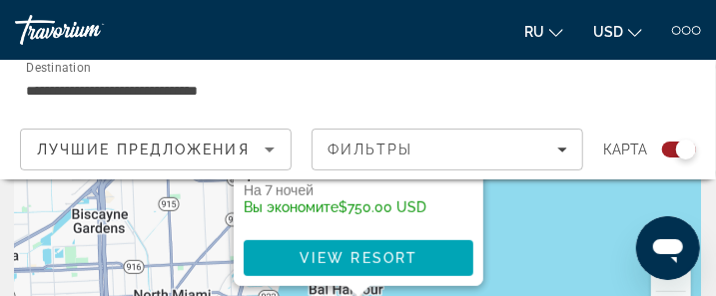
scroll to position [240, 0]
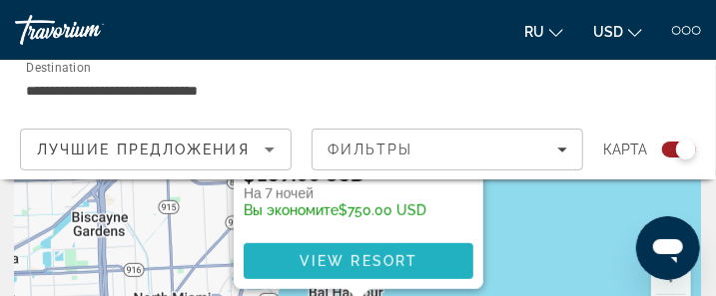
click at [363, 254] on span "View Resort" at bounding box center [357, 262] width 118 height 16
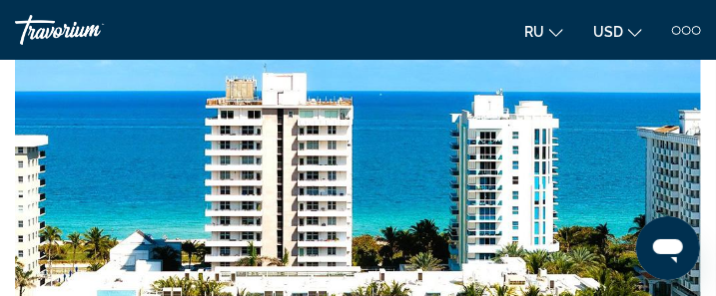
scroll to position [3437, 0]
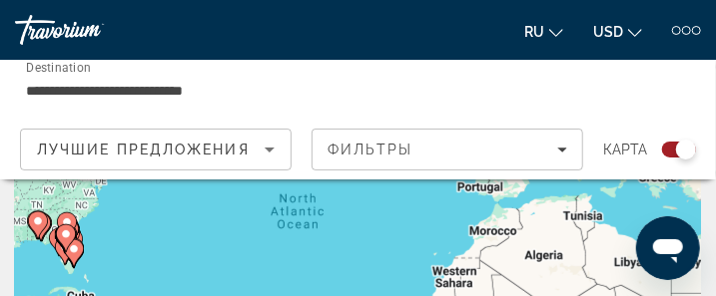
scroll to position [160, 0]
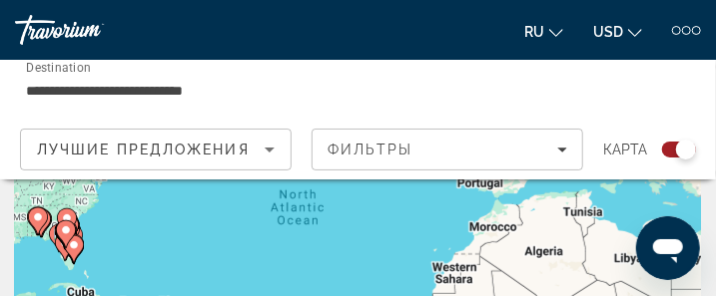
click at [75, 245] on gmp-advanced-marker "Main content" at bounding box center [66, 235] width 20 height 30
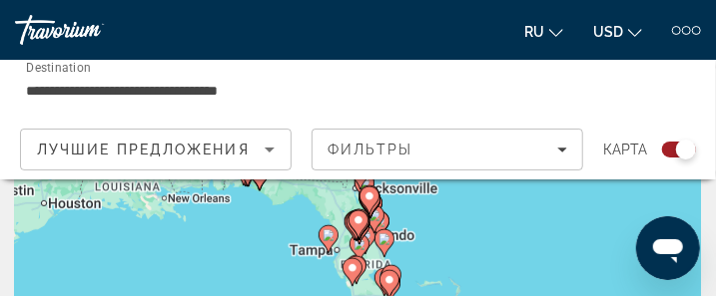
click at [389, 278] on image "Main content" at bounding box center [389, 281] width 12 height 12
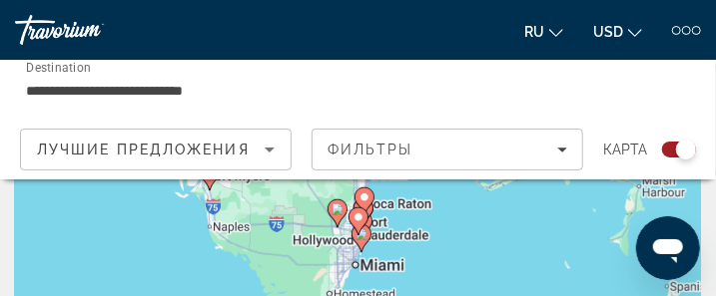
click at [360, 235] on gmp-advanced-marker "Main content" at bounding box center [358, 222] width 20 height 30
type input "**********"
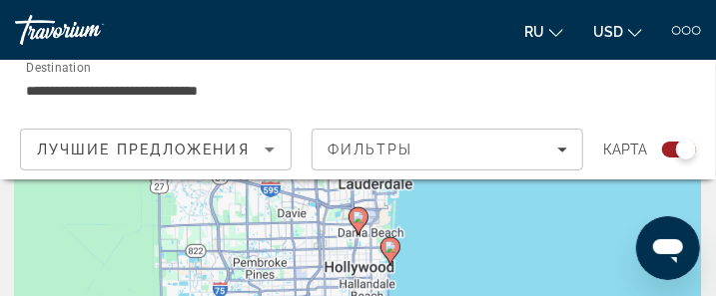
click at [389, 251] on image "Main content" at bounding box center [390, 248] width 12 height 12
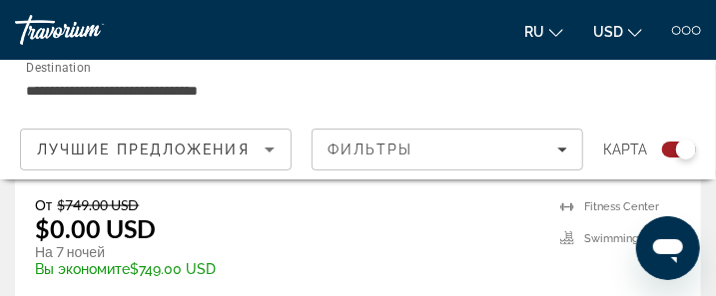
scroll to position [4875, 0]
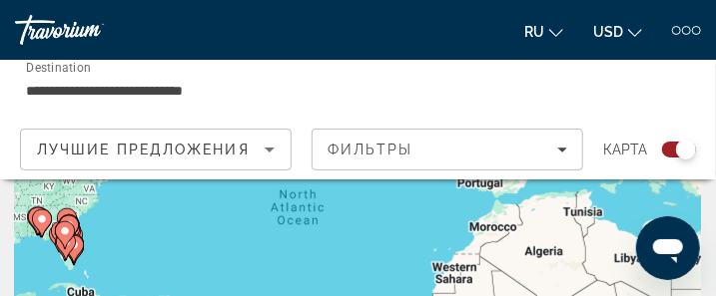
scroll to position [200, 0]
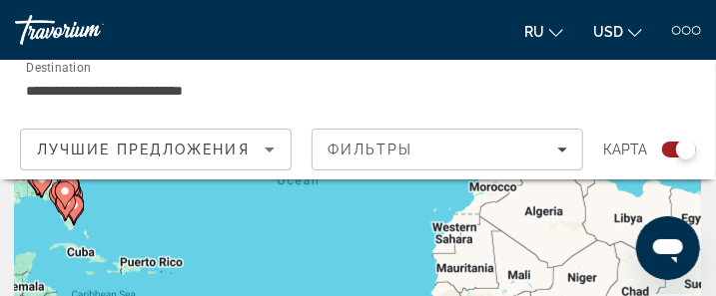
click at [75, 204] on icon "Main content" at bounding box center [66, 207] width 20 height 28
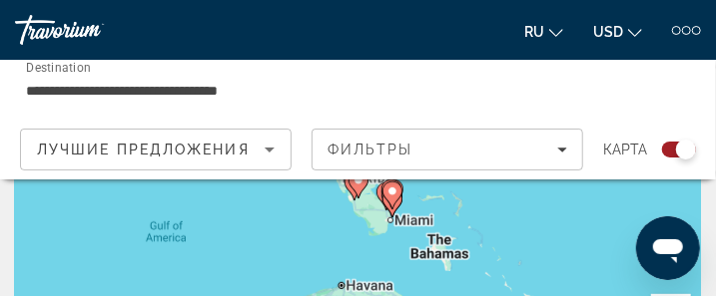
click at [391, 192] on image "Main content" at bounding box center [392, 192] width 12 height 12
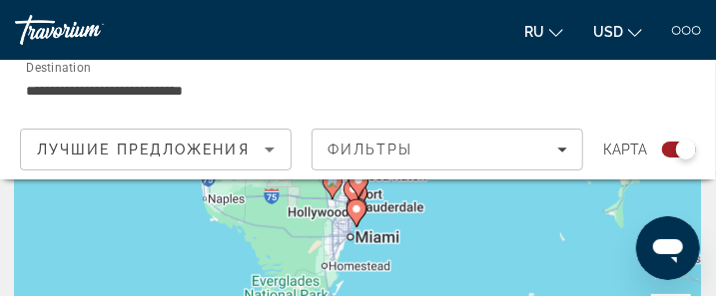
click at [354, 209] on image "Main content" at bounding box center [356, 210] width 12 height 12
type input "**********"
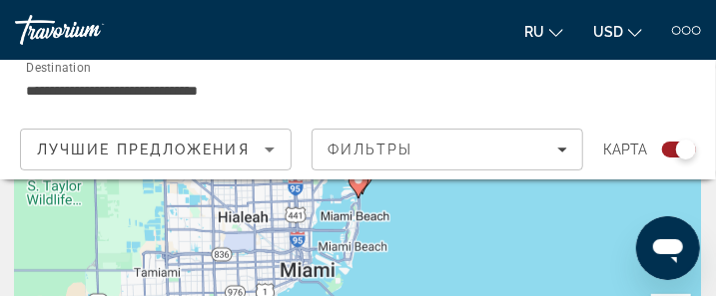
click at [262, 273] on div "To navigate, press the arrow keys. To activate drag with keyboard, press Alt + …" at bounding box center [358, 199] width 686 height 399
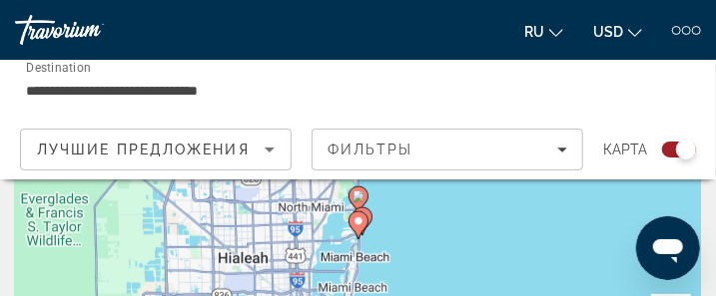
click at [355, 222] on image "Main content" at bounding box center [358, 222] width 12 height 12
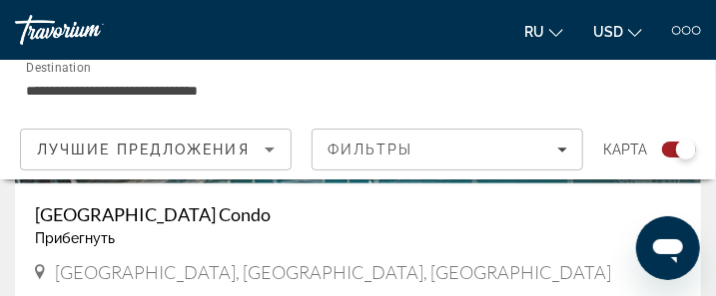
scroll to position [6828, 0]
